Goal: Task Accomplishment & Management: Use online tool/utility

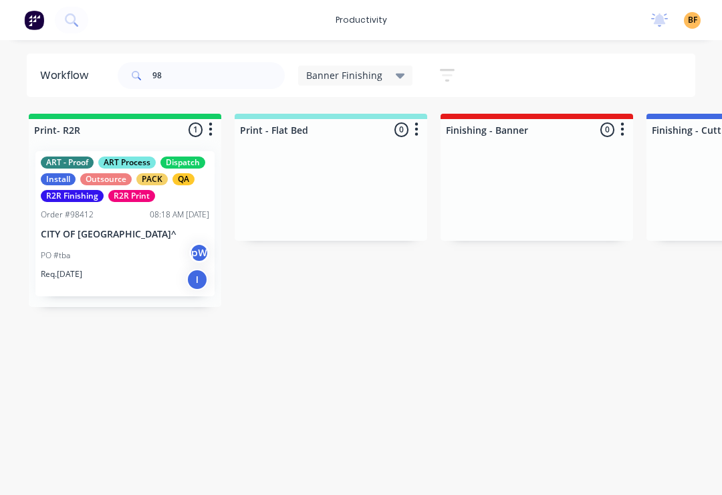
type input "9"
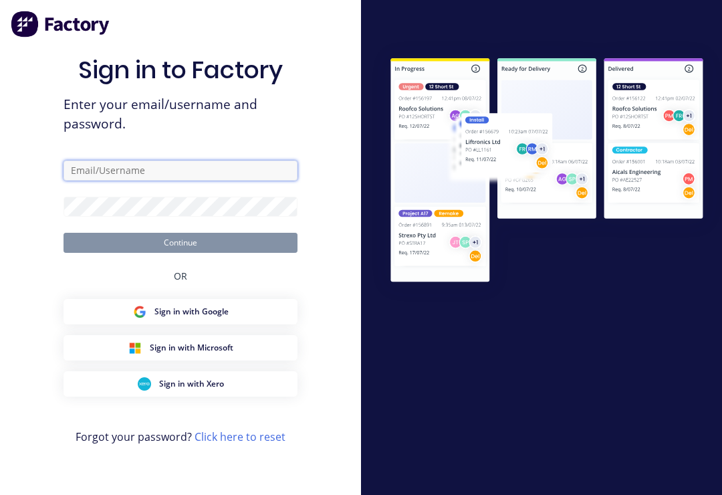
click at [238, 181] on input "text" at bounding box center [181, 171] width 234 height 20
type input "[EMAIL_ADDRESS][DOMAIN_NAME]"
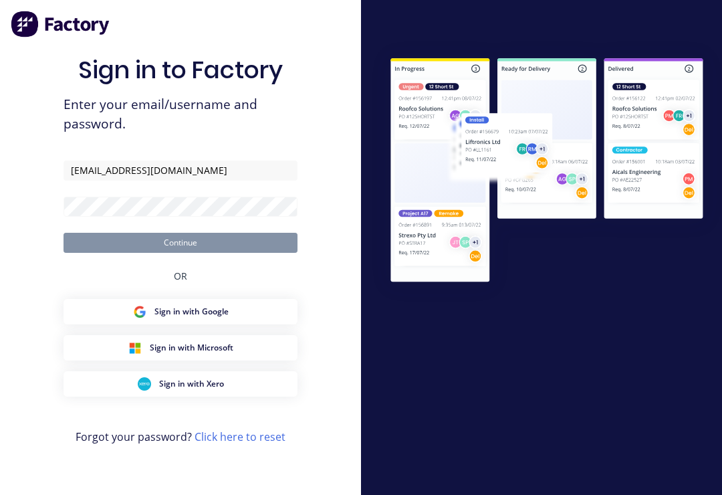
click at [181, 252] on button "Continue" at bounding box center [181, 243] width 234 height 20
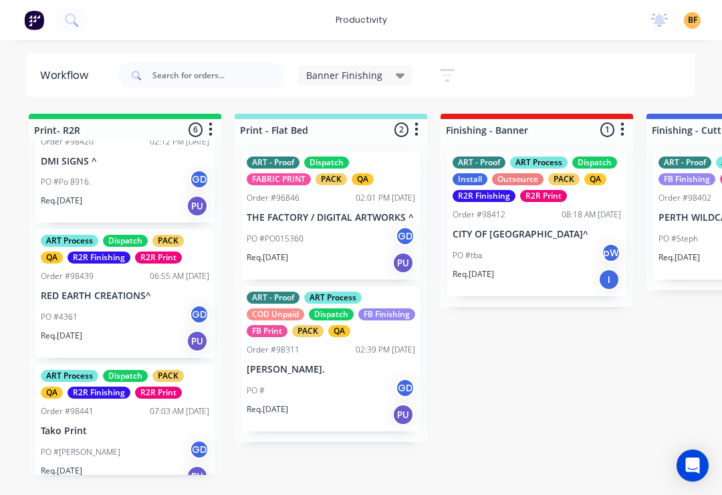
scroll to position [409, 0]
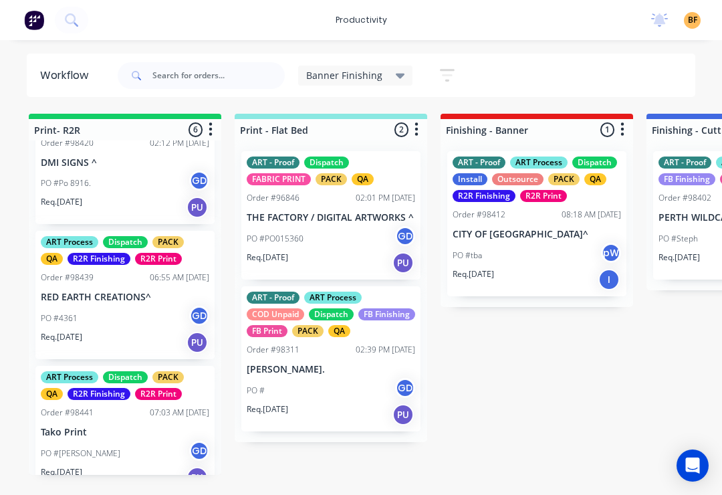
click at [59, 179] on p "PO #Po 8916." at bounding box center [66, 183] width 50 height 12
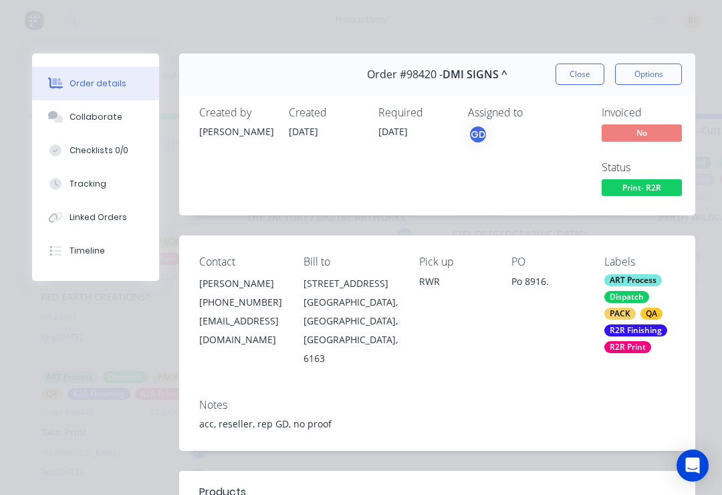
click at [581, 77] on button "Close" at bounding box center [580, 74] width 49 height 21
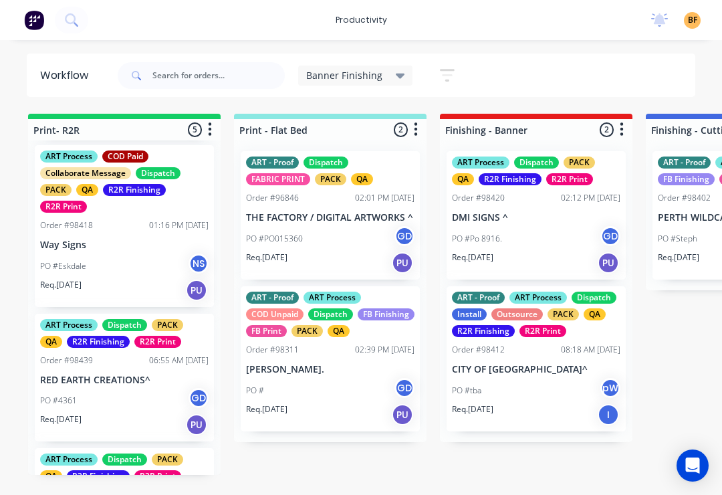
scroll to position [166, 0]
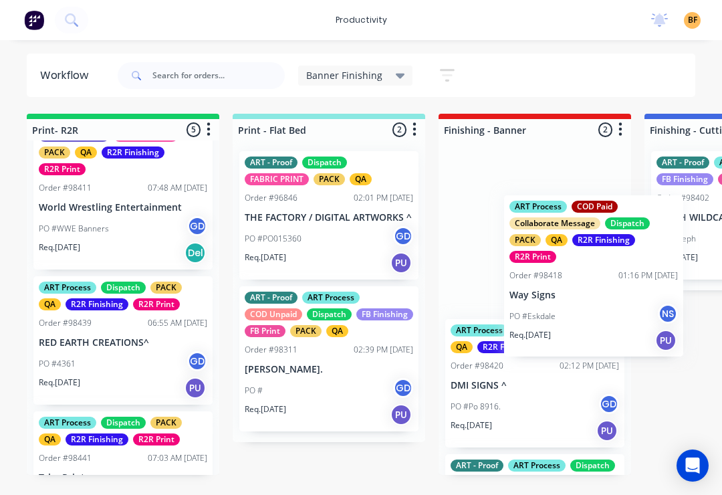
scroll to position [1, 5]
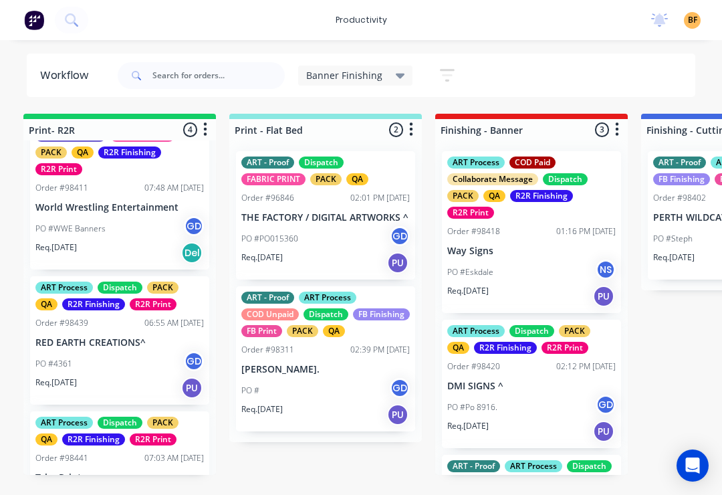
click at [572, 387] on p "DMI SIGNS ^" at bounding box center [531, 386] width 169 height 11
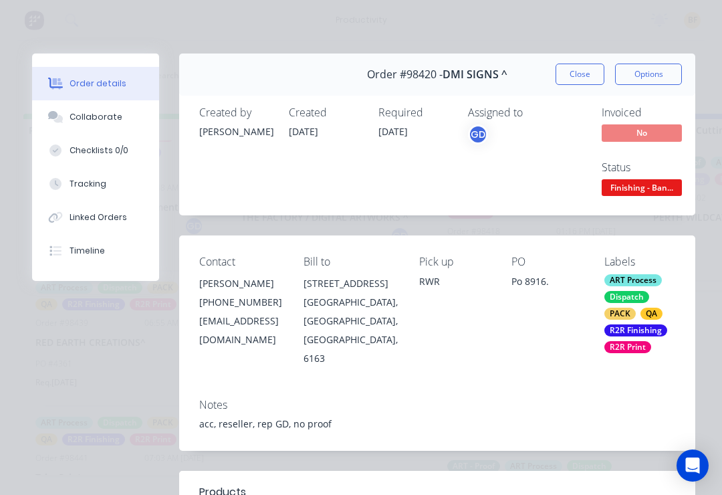
click at [60, 187] on icon at bounding box center [55, 184] width 12 height 12
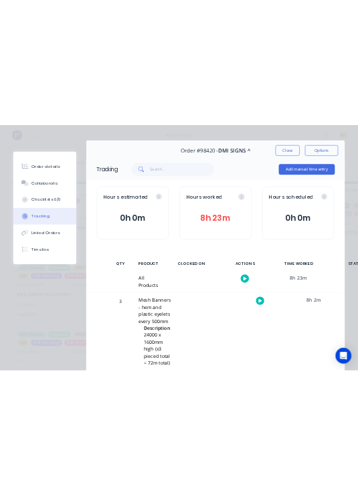
scroll to position [29, 0]
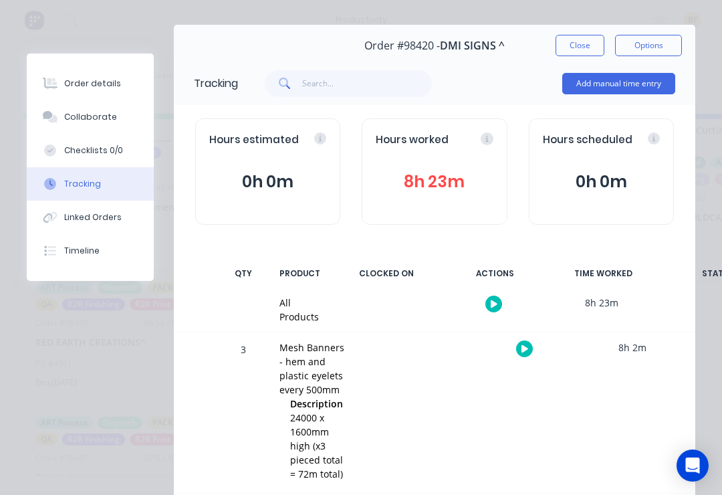
click at [518, 342] on button "button" at bounding box center [524, 348] width 17 height 17
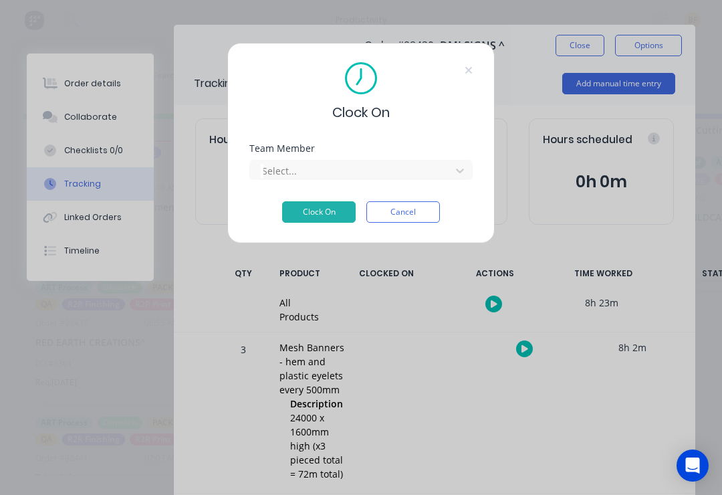
click at [437, 181] on div "Team Member Select..." at bounding box center [360, 173] width 223 height 58
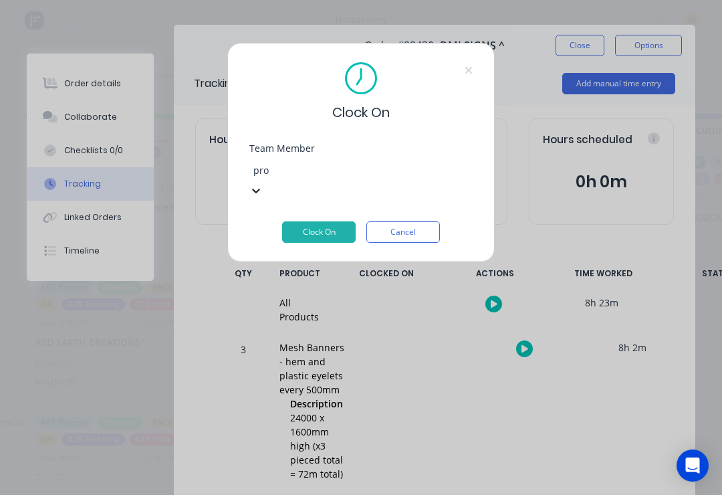
type input "pro"
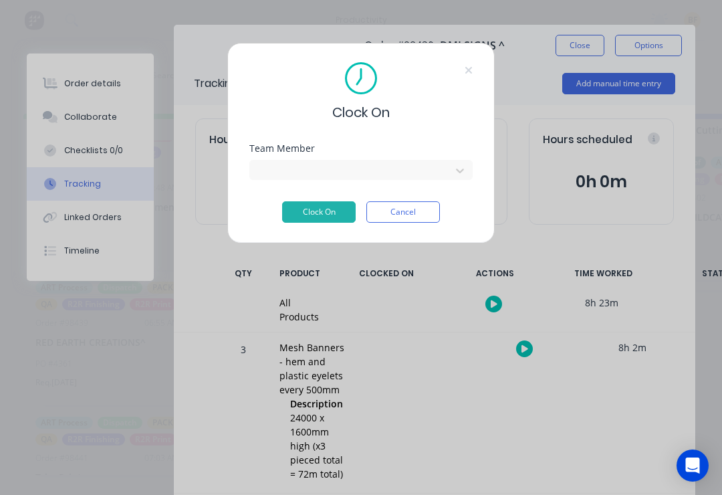
click at [289, 221] on button "Clock On" at bounding box center [319, 211] width 74 height 21
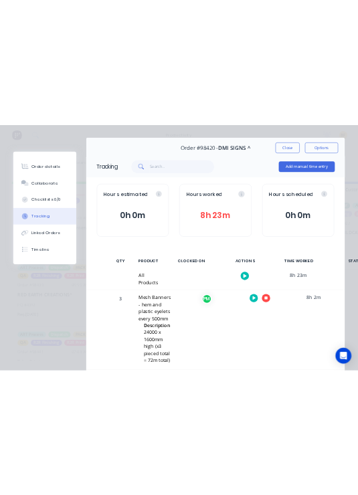
scroll to position [0, 0]
